Goal: Task Accomplishment & Management: Manage account settings

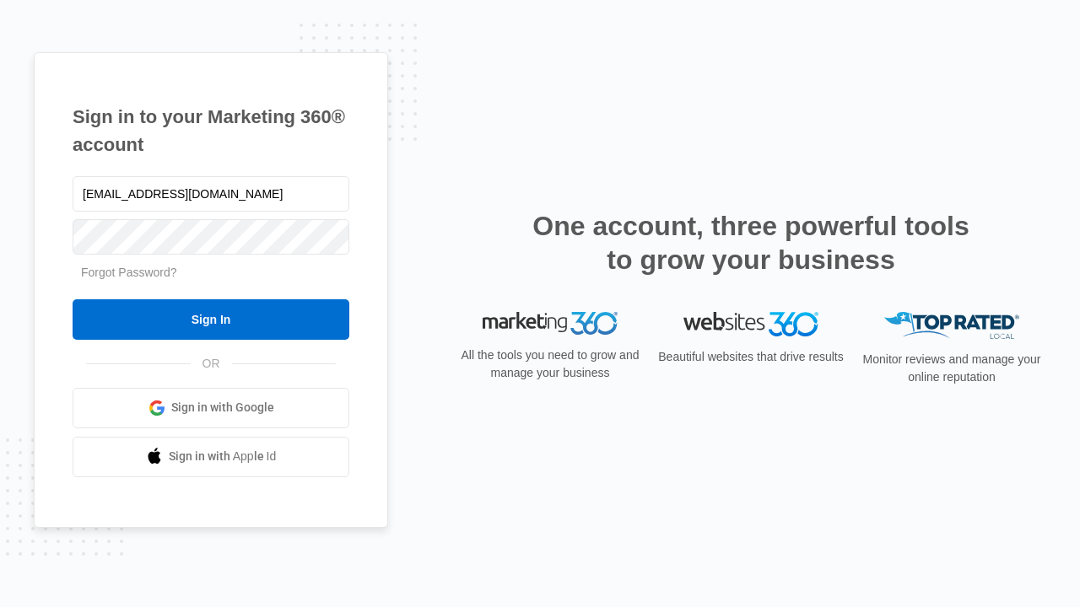
type input "[EMAIL_ADDRESS][DOMAIN_NAME]"
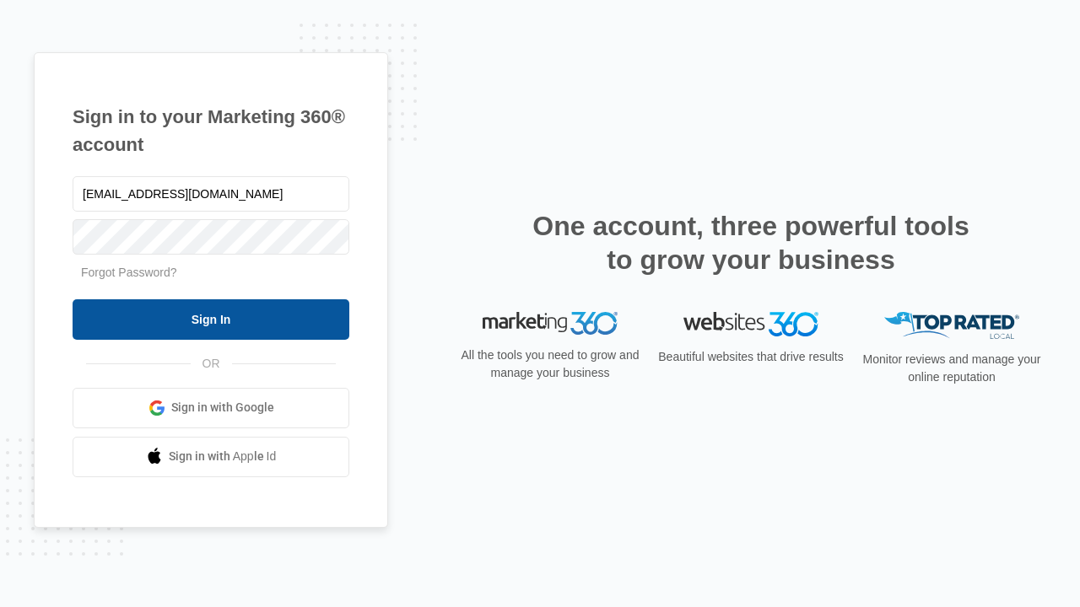
click at [211, 319] on input "Sign In" at bounding box center [211, 319] width 277 height 40
